Goal: Check status: Check status

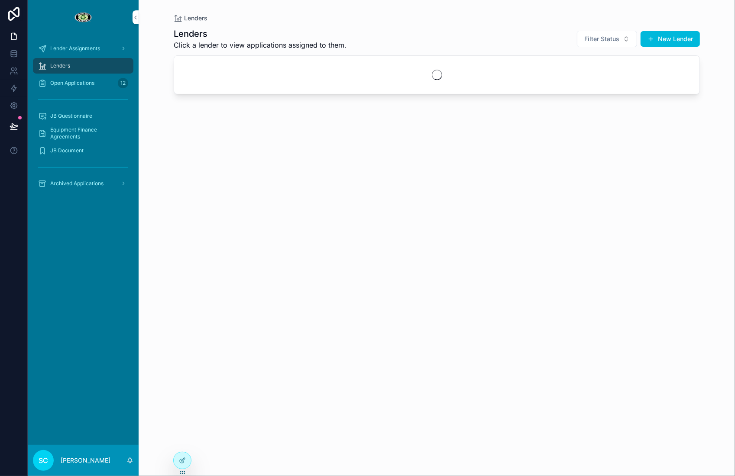
click at [90, 83] on span "Open Applications" at bounding box center [72, 83] width 44 height 7
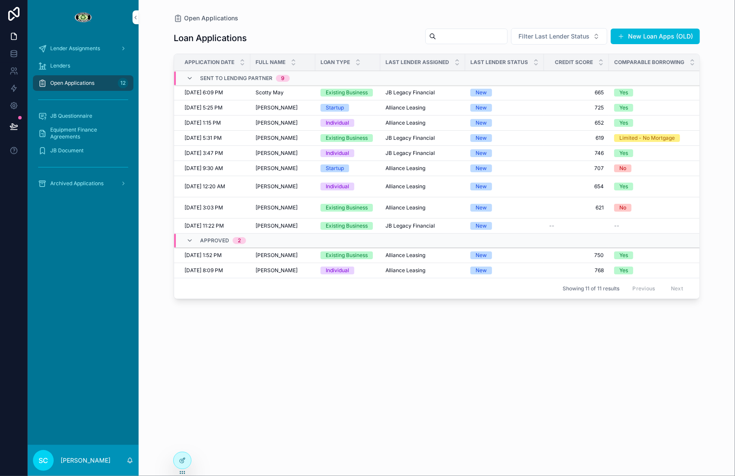
click at [191, 78] on icon "scrollable content" at bounding box center [189, 78] width 7 height 7
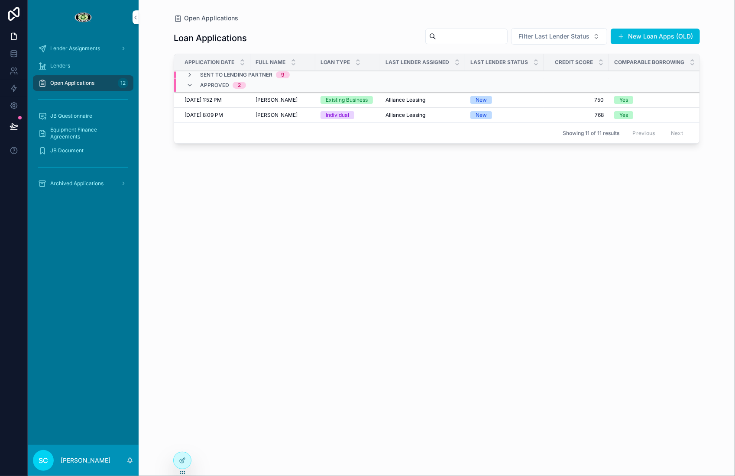
click at [192, 78] on div "Approved 2" at bounding box center [216, 85] width 60 height 14
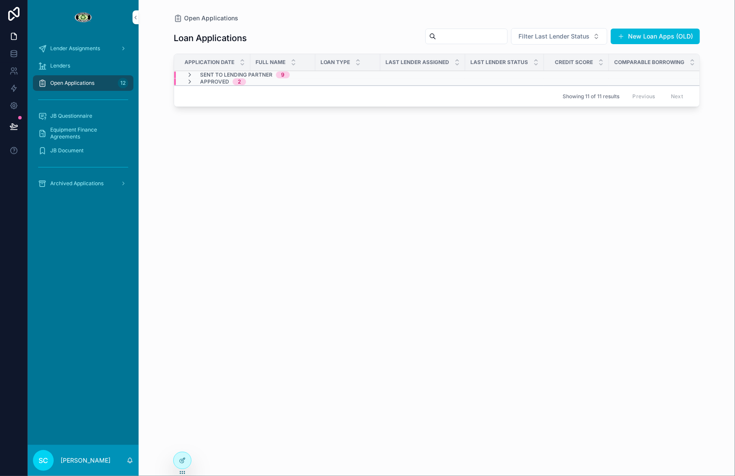
click at [192, 78] on icon "scrollable content" at bounding box center [189, 81] width 7 height 7
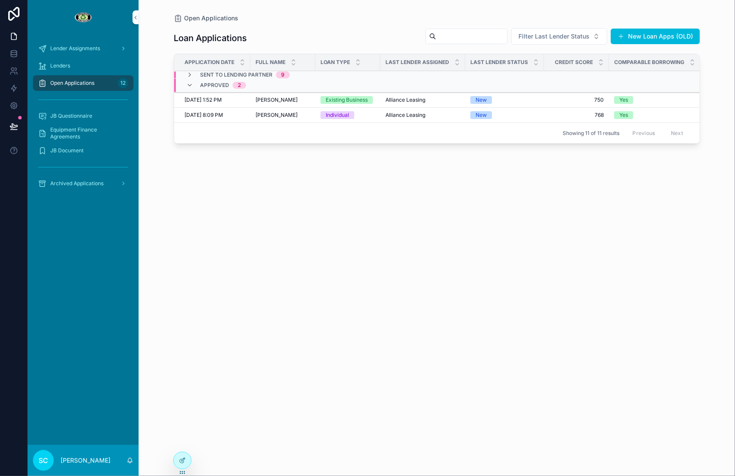
click at [189, 75] on icon "scrollable content" at bounding box center [189, 75] width 7 height 7
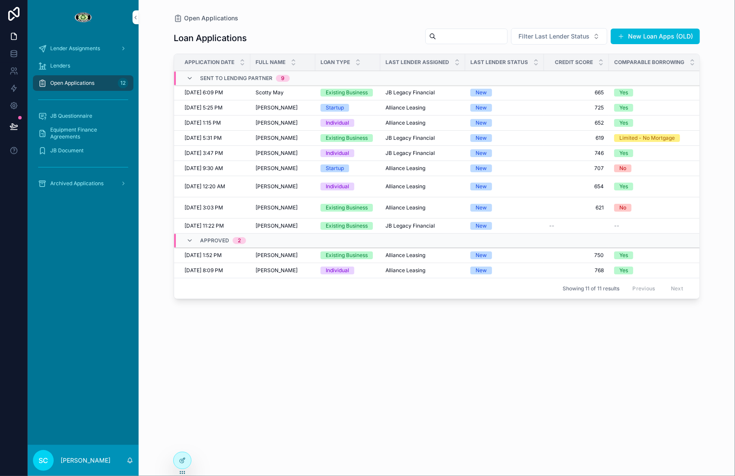
scroll to position [0, 5]
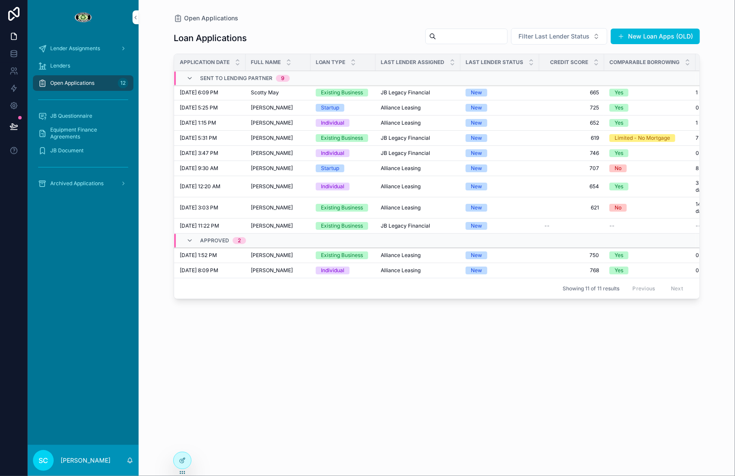
click at [329, 166] on div "Startup" at bounding box center [330, 169] width 18 height 8
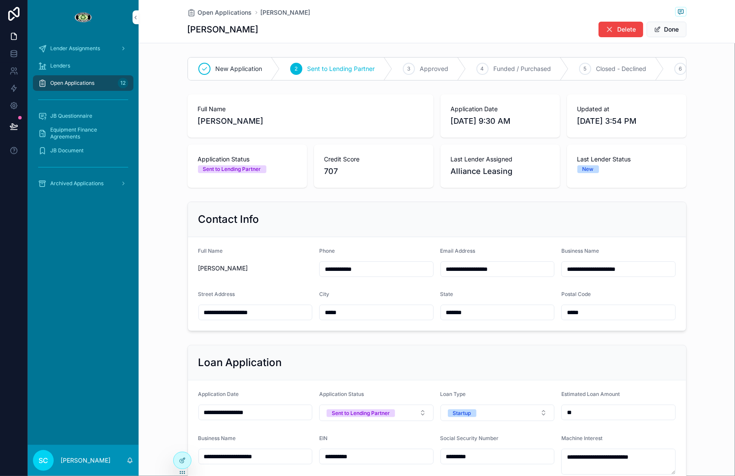
click at [430, 65] on span "Approved" at bounding box center [434, 69] width 29 height 9
click at [210, 13] on span "Open Applications" at bounding box center [225, 12] width 54 height 9
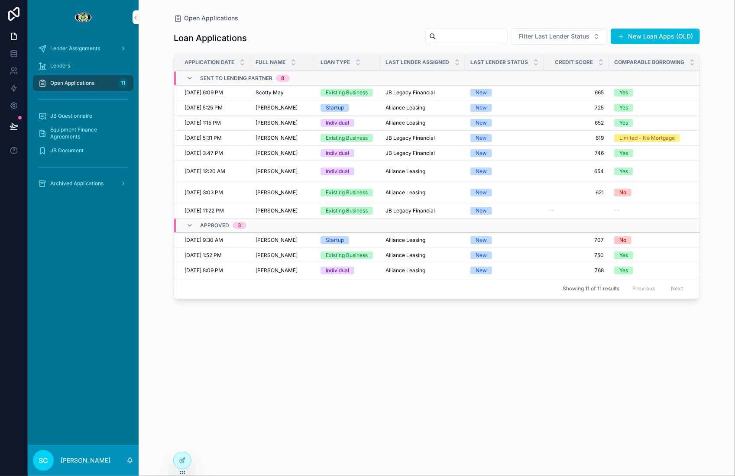
click at [277, 90] on span "Scotty May" at bounding box center [269, 92] width 28 height 7
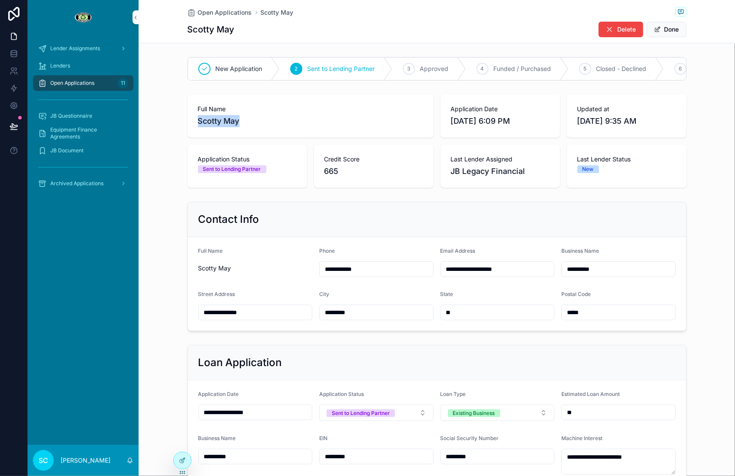
drag, startPoint x: 245, startPoint y: 119, endPoint x: 188, endPoint y: 116, distance: 56.8
click at [188, 116] on div "Full Name [PERSON_NAME]" at bounding box center [310, 115] width 246 height 43
drag, startPoint x: 246, startPoint y: 120, endPoint x: 195, endPoint y: 120, distance: 51.1
click at [195, 120] on div "Full Name [PERSON_NAME]" at bounding box center [310, 115] width 246 height 43
copy span "Scotty May"
